Goal: Information Seeking & Learning: Find specific fact

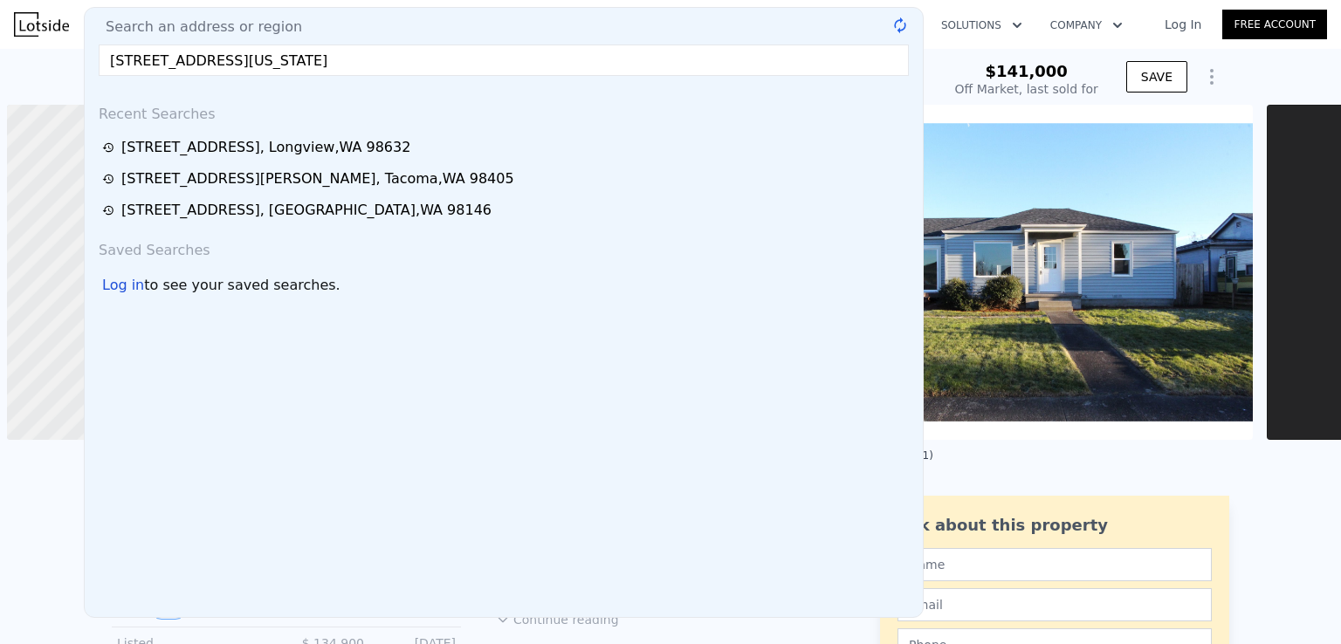
scroll to position [0, 7]
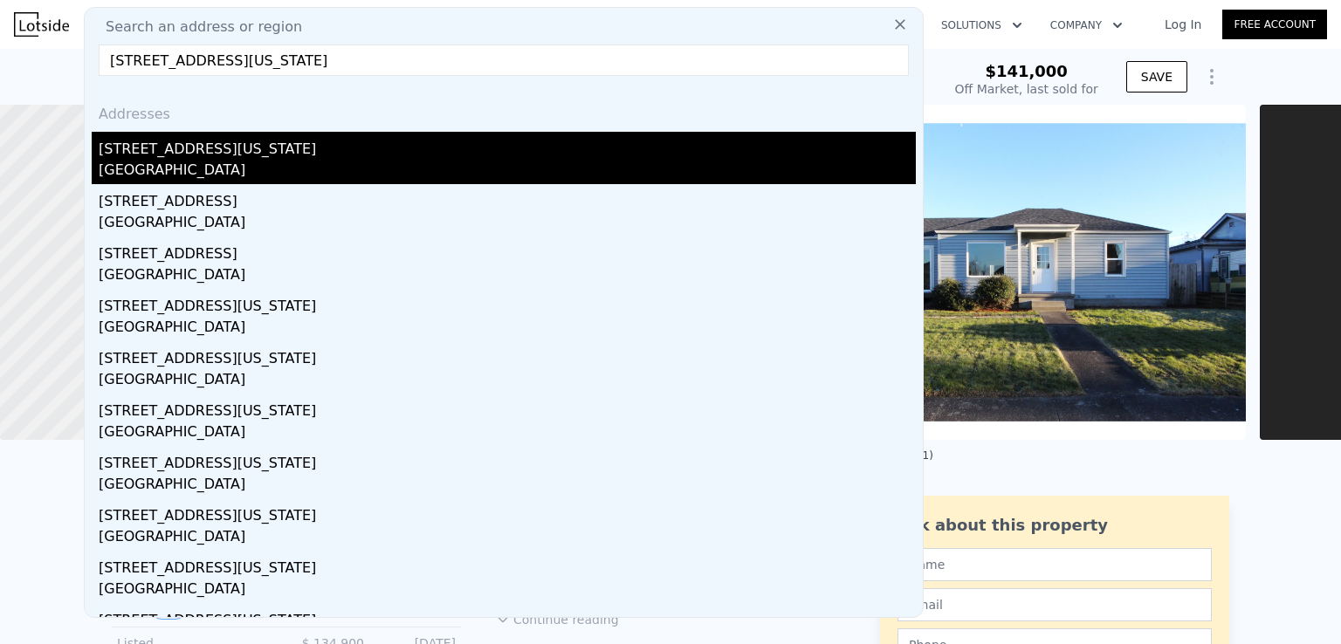
type input "[STREET_ADDRESS][US_STATE]"
click at [220, 155] on div "[STREET_ADDRESS][US_STATE]" at bounding box center [507, 146] width 817 height 28
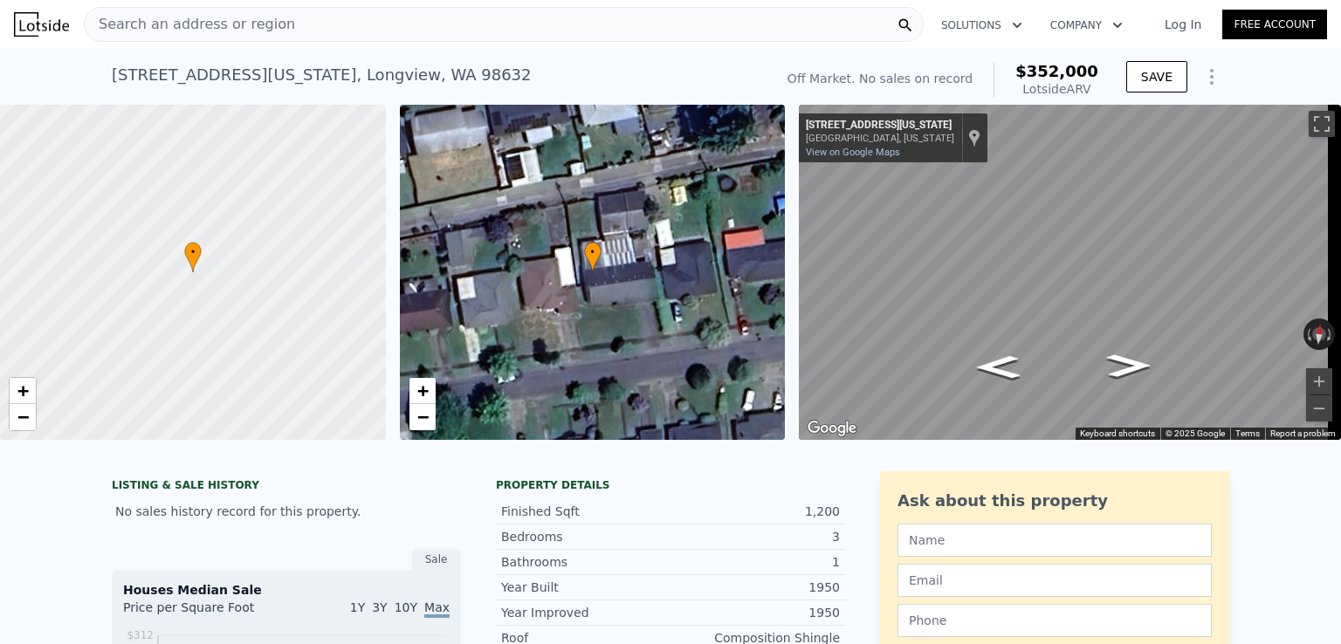
click at [1056, 74] on span "$352,000" at bounding box center [1056, 71] width 83 height 18
copy span "$352,000"
click at [281, 15] on div "Search an address or region" at bounding box center [504, 24] width 840 height 35
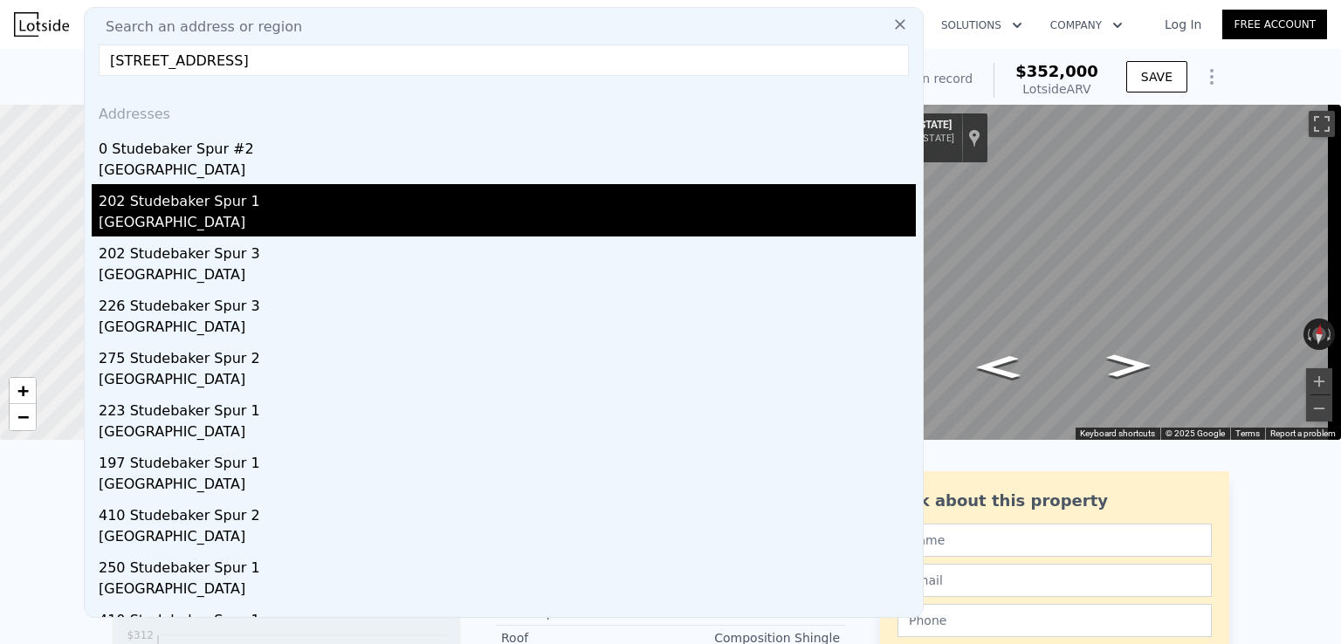
type input "[STREET_ADDRESS]"
click at [277, 212] on div "[GEOGRAPHIC_DATA]" at bounding box center [507, 224] width 817 height 24
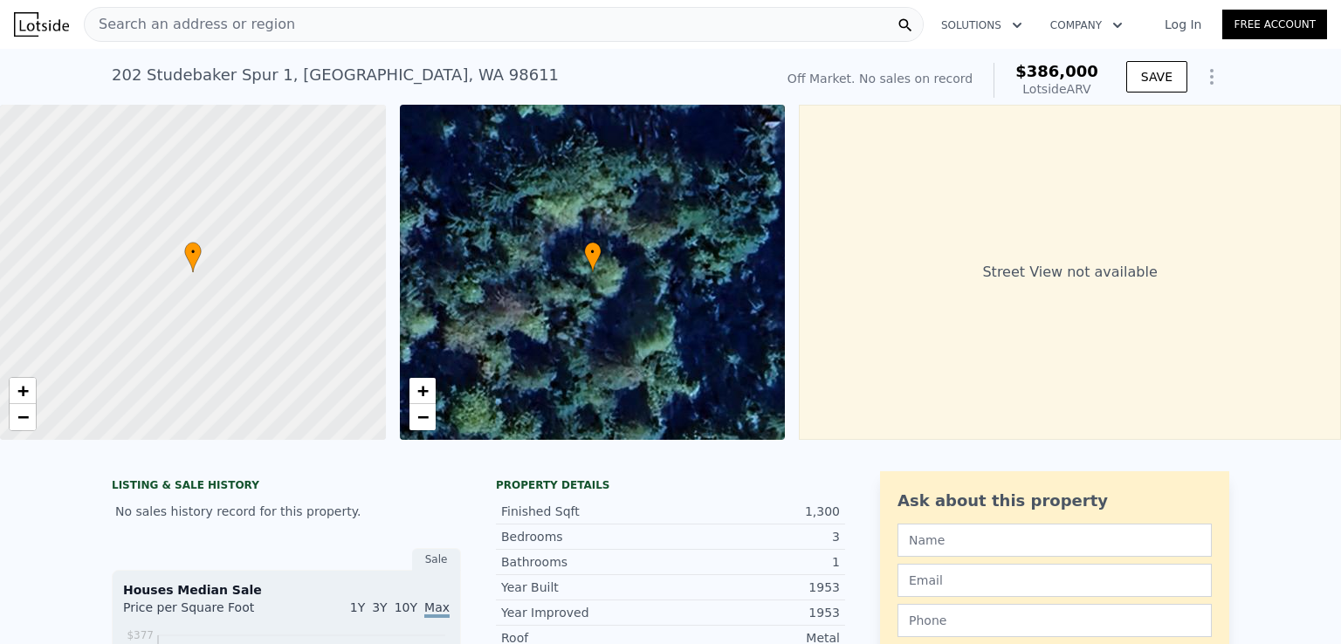
click at [1069, 69] on span "$386,000" at bounding box center [1056, 71] width 83 height 18
copy span "$386,000"
